Goal: Transaction & Acquisition: Purchase product/service

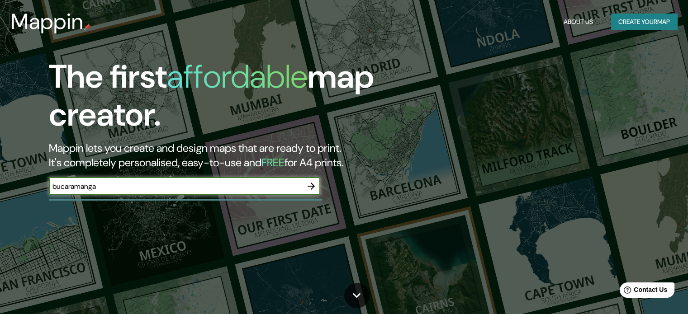
type input "bucaramanga"
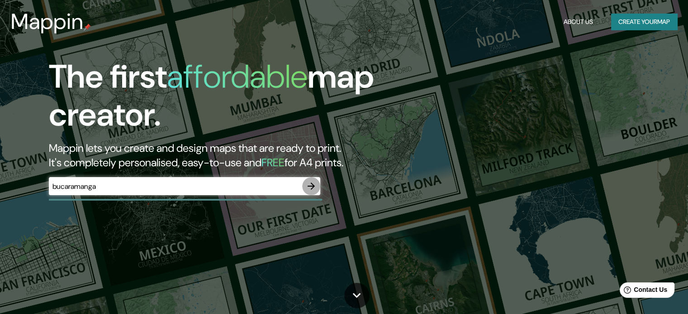
click at [317, 187] on button "button" at bounding box center [311, 186] width 18 height 18
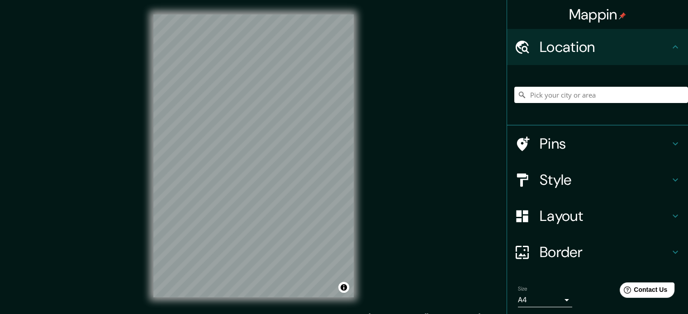
click at [626, 46] on h4 "Location" at bounding box center [605, 47] width 130 height 18
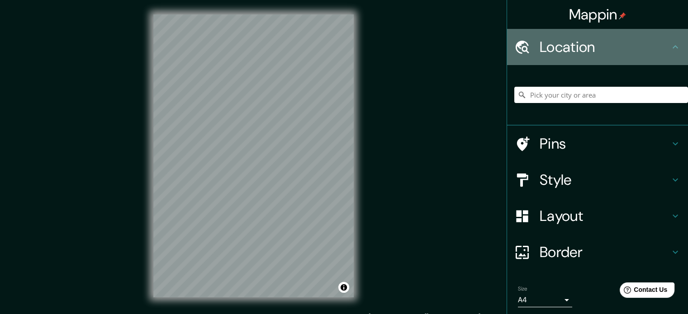
drag, startPoint x: 653, startPoint y: 55, endPoint x: 520, endPoint y: 45, distance: 132.9
click at [650, 61] on div "Location" at bounding box center [597, 47] width 181 height 36
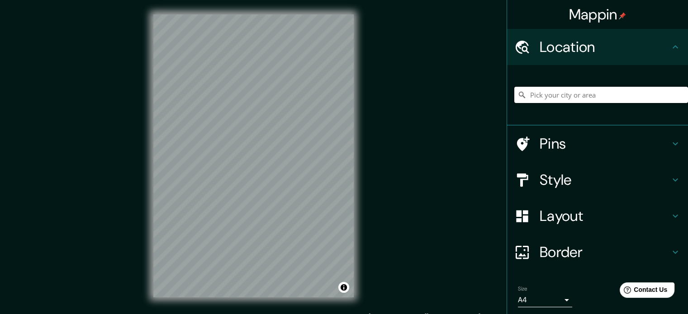
click at [538, 89] on input "Pick your city or area" at bounding box center [601, 95] width 174 height 16
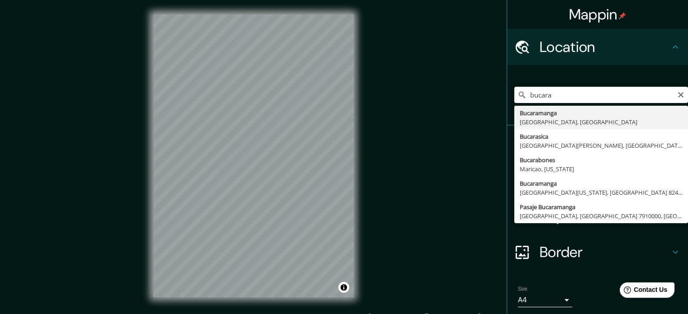
type input "Bucaramanga, [GEOGRAPHIC_DATA], [GEOGRAPHIC_DATA]"
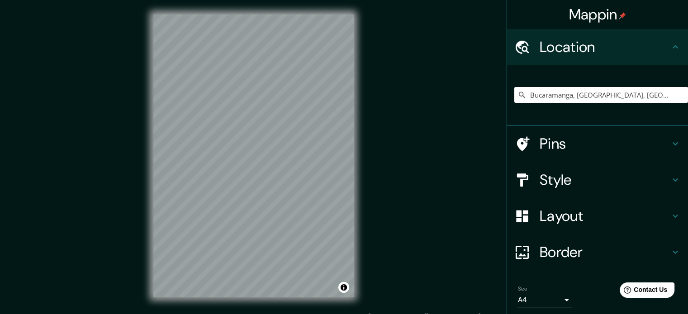
click at [541, 181] on h4 "Style" at bounding box center [605, 180] width 130 height 18
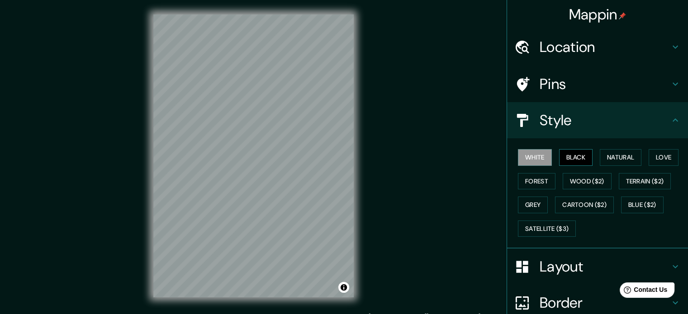
click at [569, 155] on button "Black" at bounding box center [576, 157] width 34 height 17
click at [574, 158] on button "Black" at bounding box center [576, 157] width 34 height 17
click at [603, 155] on button "Natural" at bounding box center [621, 157] width 42 height 17
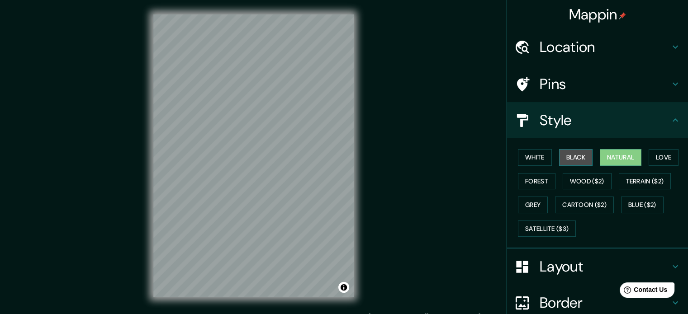
click at [566, 157] on button "Black" at bounding box center [576, 157] width 34 height 17
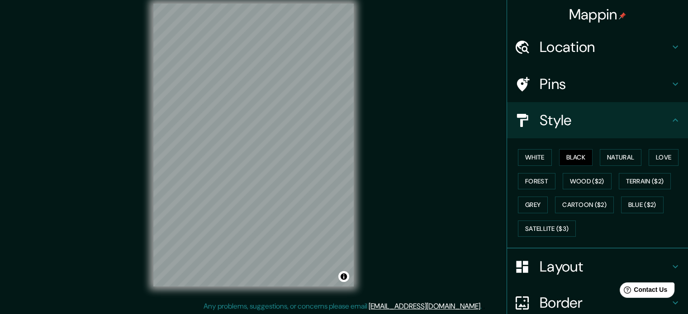
scroll to position [12, 0]
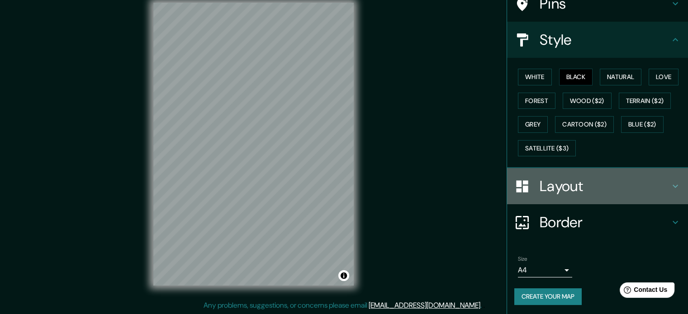
click at [566, 186] on h4 "Layout" at bounding box center [605, 186] width 130 height 18
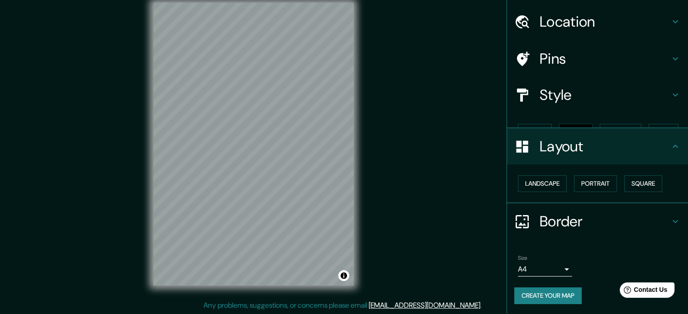
scroll to position [10, 0]
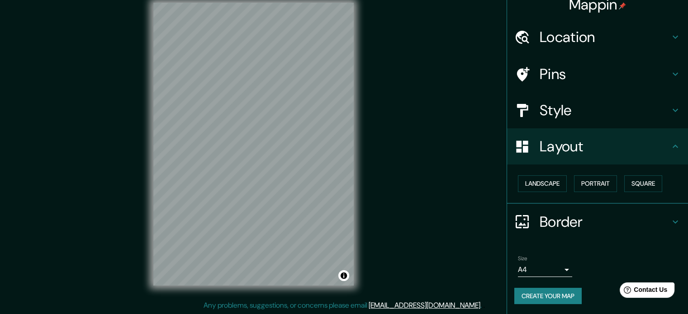
drag, startPoint x: 12, startPoint y: 28, endPoint x: 65, endPoint y: 3, distance: 58.7
click at [12, 28] on div "Mappin Location [GEOGRAPHIC_DATA], [GEOGRAPHIC_DATA], [GEOGRAPHIC_DATA] Pins St…" at bounding box center [344, 151] width 688 height 327
click at [35, 32] on div "Mappin Location [GEOGRAPHIC_DATA], [GEOGRAPHIC_DATA], [GEOGRAPHIC_DATA] Pins St…" at bounding box center [344, 151] width 688 height 327
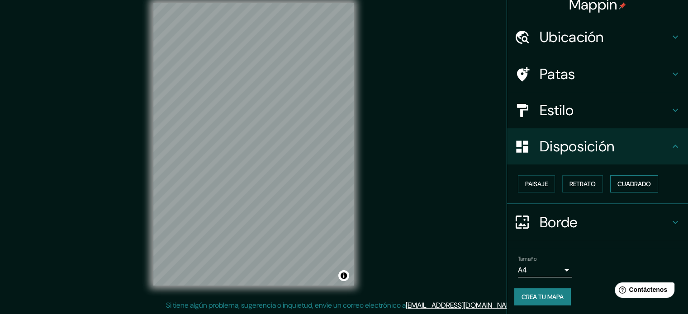
click at [627, 184] on font "Cuadrado" at bounding box center [633, 184] width 33 height 8
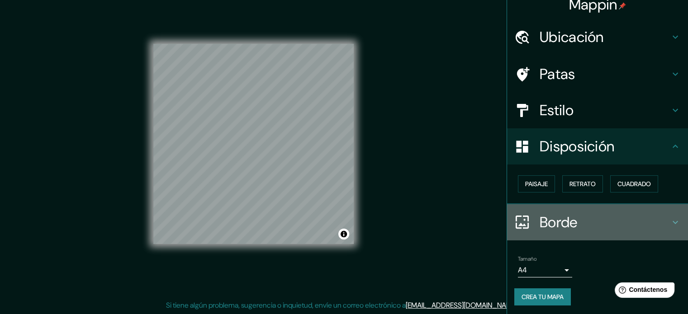
click at [548, 216] on font "Borde" at bounding box center [559, 222] width 38 height 19
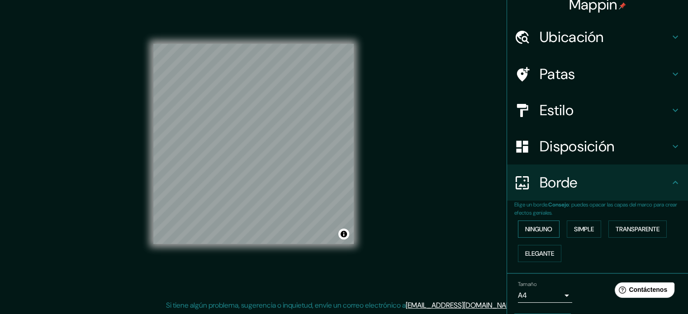
click at [536, 229] on font "Ninguno" at bounding box center [538, 229] width 27 height 8
click at [587, 230] on font "Simple" at bounding box center [584, 229] width 20 height 8
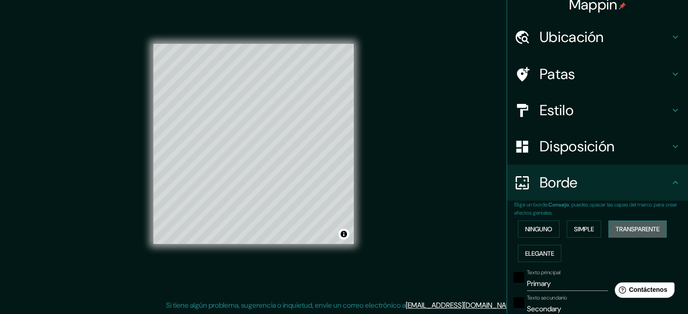
drag, startPoint x: 607, startPoint y: 222, endPoint x: 608, endPoint y: 227, distance: 5.1
click at [608, 226] on button "Transparente" at bounding box center [637, 229] width 58 height 17
click at [537, 250] on font "Elegante" at bounding box center [539, 254] width 29 height 8
click at [543, 231] on font "Ninguno" at bounding box center [538, 229] width 27 height 8
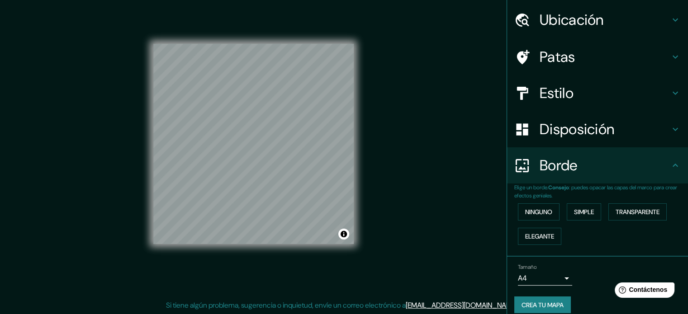
scroll to position [36, 0]
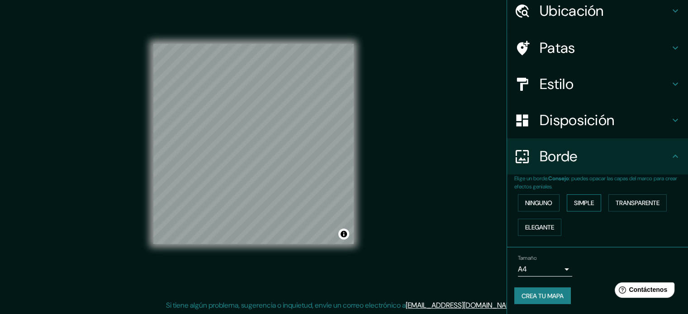
click at [574, 201] on font "Simple" at bounding box center [584, 203] width 20 height 8
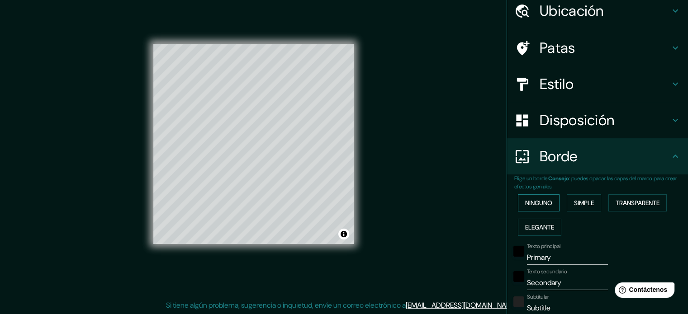
click at [536, 202] on font "Ninguno" at bounding box center [538, 203] width 27 height 8
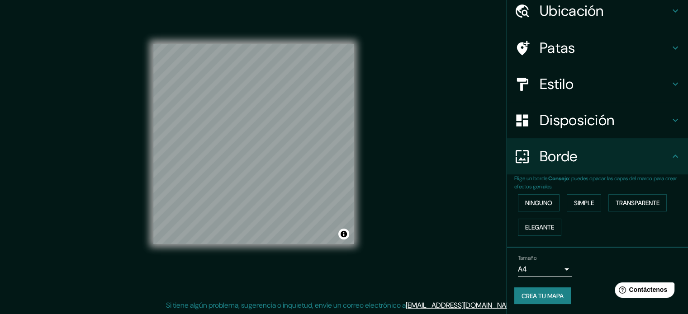
click at [561, 266] on body "Mappin Ubicación Bucaramanga, [GEOGRAPHIC_DATA], [GEOGRAPHIC_DATA] Patas Estilo…" at bounding box center [344, 145] width 688 height 314
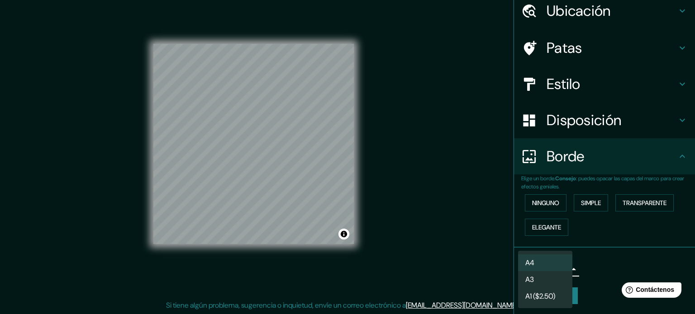
click at [552, 263] on li "A4" at bounding box center [545, 263] width 54 height 17
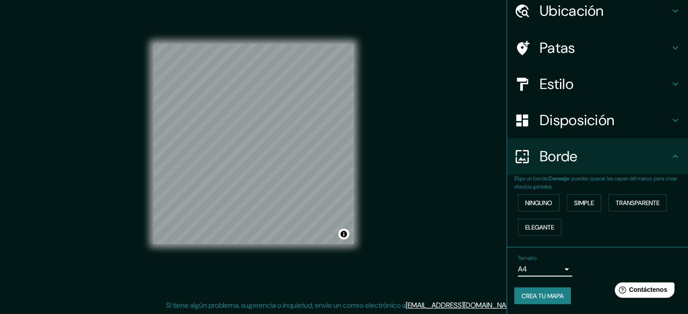
click at [541, 293] on font "Crea tu mapa" at bounding box center [543, 296] width 42 height 8
click at [539, 296] on font "Crea tu mapa" at bounding box center [543, 296] width 42 height 8
click at [635, 53] on h4 "Patas" at bounding box center [605, 48] width 130 height 18
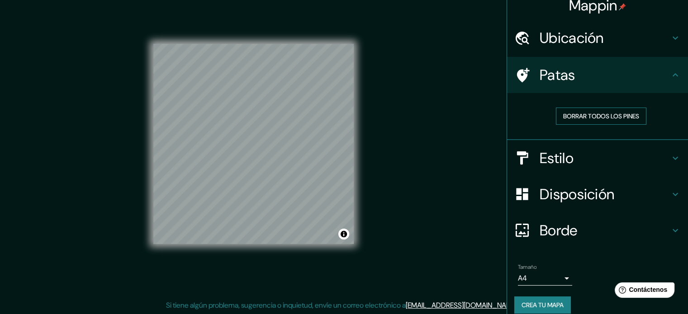
scroll to position [0, 0]
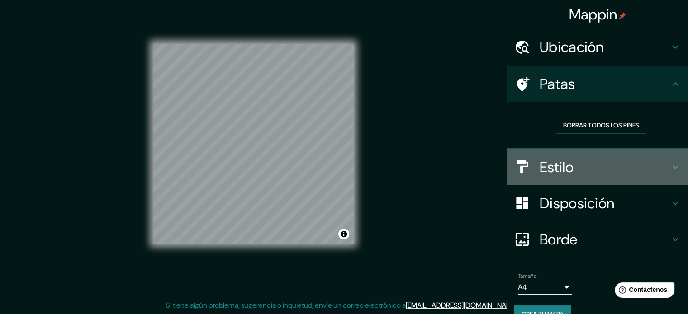
drag, startPoint x: 585, startPoint y: 162, endPoint x: 588, endPoint y: 155, distance: 7.2
click at [585, 165] on div "Estilo" at bounding box center [597, 167] width 181 height 36
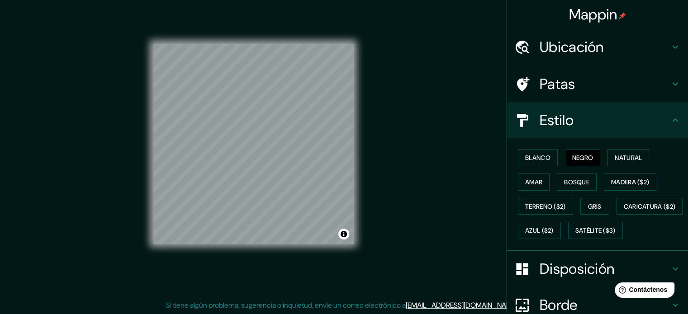
click at [584, 121] on h4 "Estilo" at bounding box center [605, 120] width 130 height 18
click at [542, 153] on font "Blanco" at bounding box center [537, 158] width 25 height 12
click at [579, 184] on font "Bosque" at bounding box center [576, 182] width 25 height 8
click at [584, 161] on font "Negro" at bounding box center [582, 158] width 21 height 8
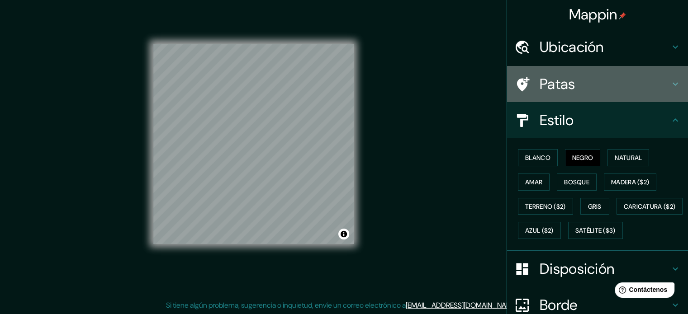
click at [571, 83] on h4 "Patas" at bounding box center [605, 84] width 130 height 18
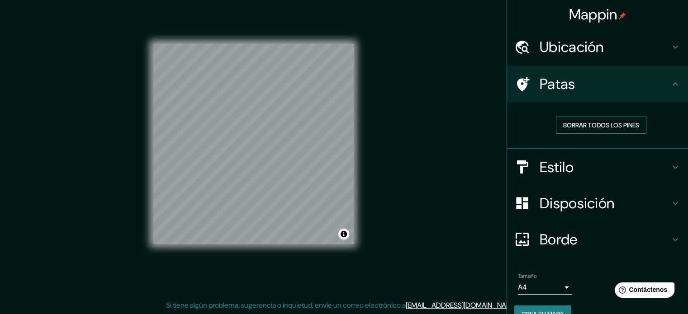
click at [595, 121] on font "Borrar todos los pines" at bounding box center [601, 125] width 76 height 8
click at [606, 126] on font "Borrar todos los pines" at bounding box center [601, 125] width 76 height 8
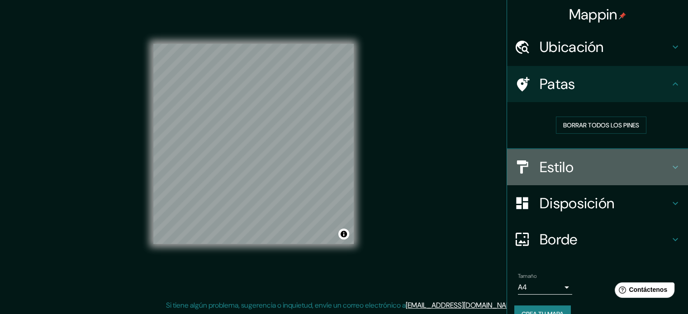
click at [544, 151] on div "Estilo" at bounding box center [597, 167] width 181 height 36
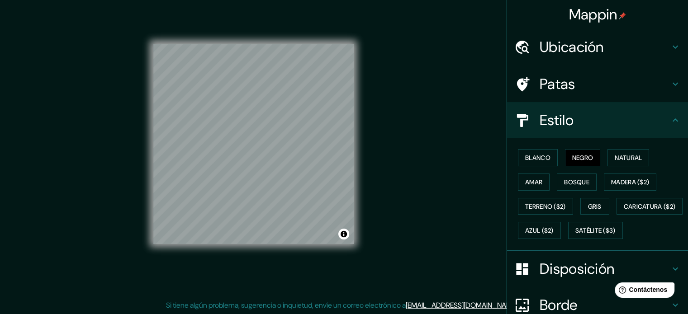
click at [591, 125] on h4 "Estilo" at bounding box center [605, 120] width 130 height 18
